Goal: Information Seeking & Learning: Find specific fact

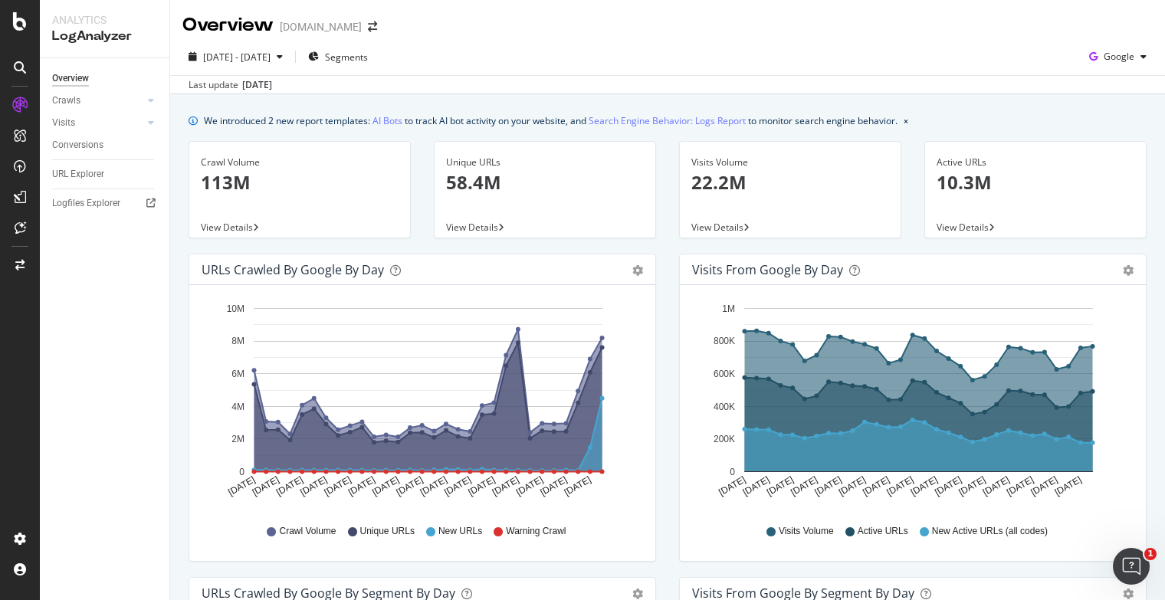
click at [230, 227] on span "View Details" at bounding box center [227, 227] width 52 height 13
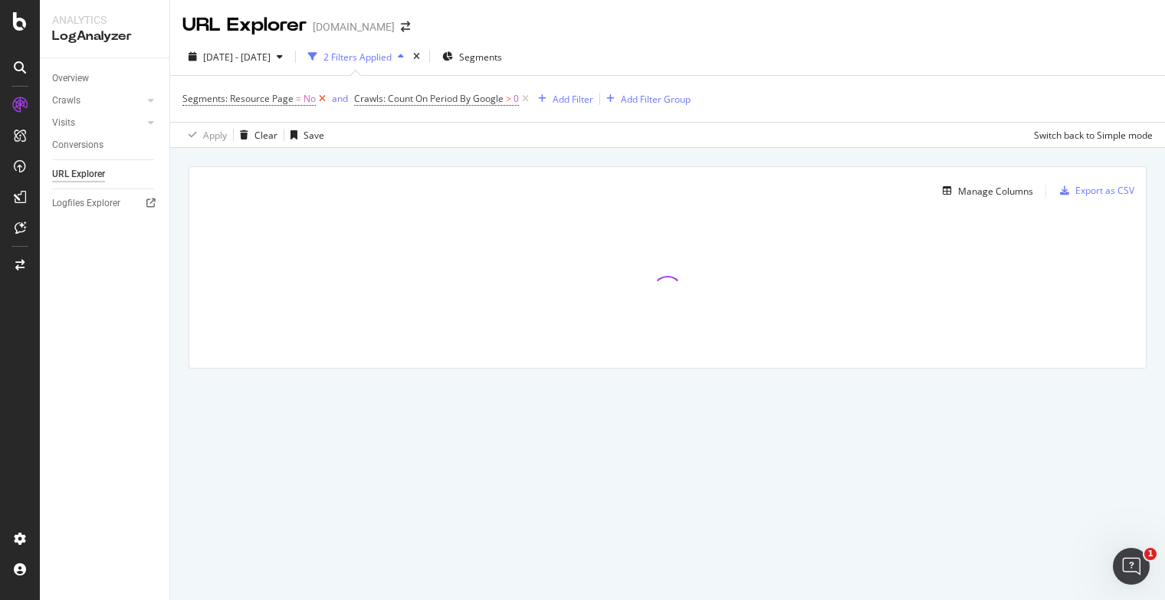
click at [321, 97] on icon at bounding box center [322, 98] width 13 height 15
click at [403, 97] on div "Add Filter" at bounding box center [401, 99] width 41 height 13
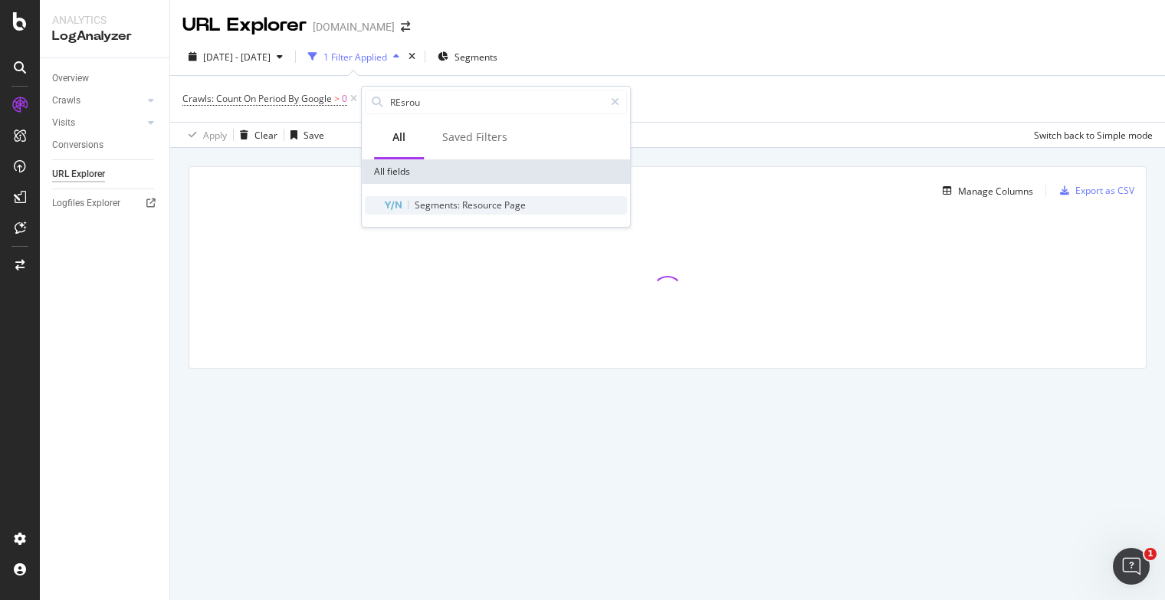
type input "REsrou"
click at [452, 207] on span "Segments:" at bounding box center [439, 205] width 48 height 13
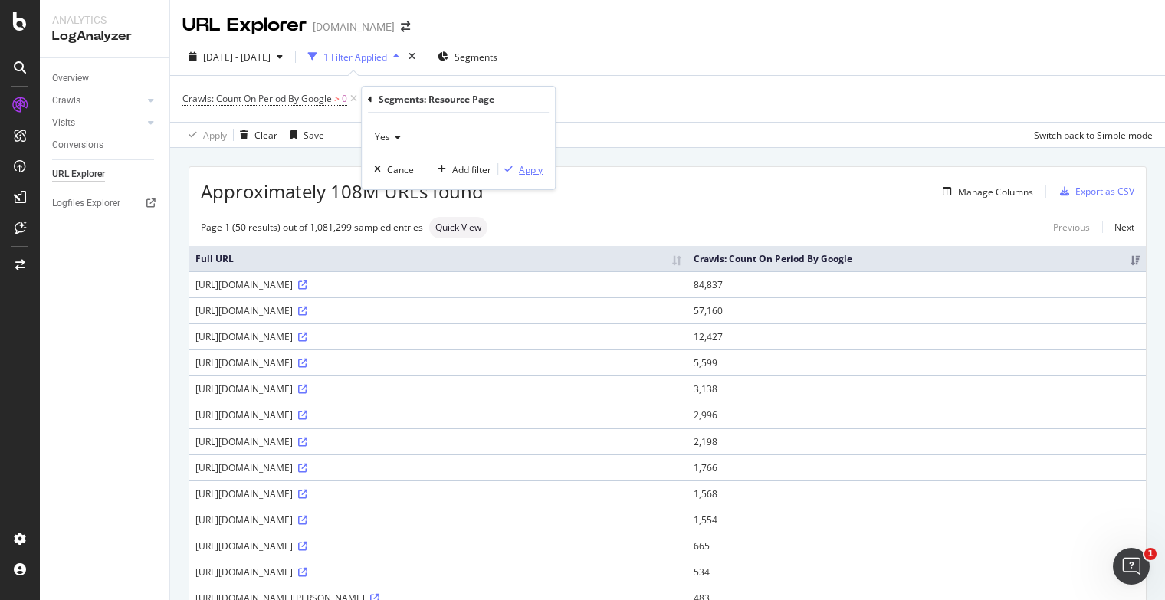
click at [533, 172] on div "Apply" at bounding box center [531, 169] width 24 height 13
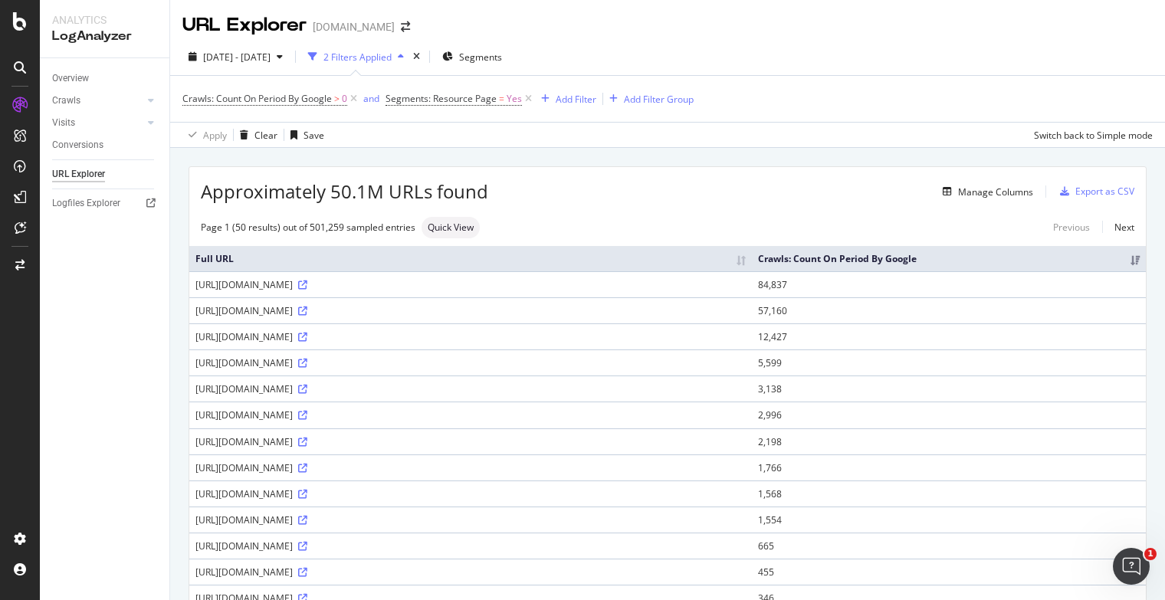
drag, startPoint x: 368, startPoint y: 282, endPoint x: 192, endPoint y: 286, distance: 175.6
click at [192, 286] on td "[URL][DOMAIN_NAME]" at bounding box center [470, 284] width 563 height 26
copy div "[URL][DOMAIN_NAME]"
click at [746, 360] on div "[URL][DOMAIN_NAME]" at bounding box center [470, 362] width 550 height 13
